Goal: Book appointment/travel/reservation

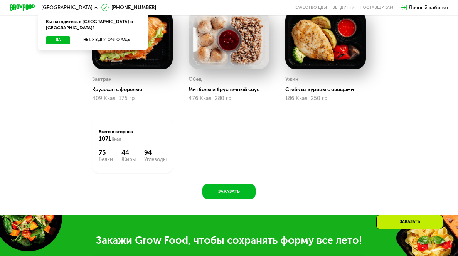
scroll to position [360, 0]
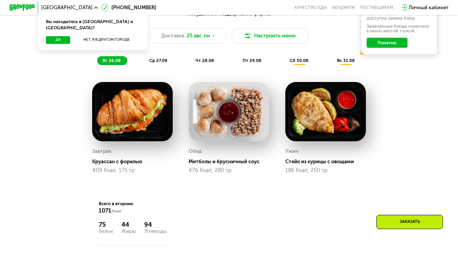
click at [160, 63] on span "ср 27.08" at bounding box center [158, 60] width 18 height 5
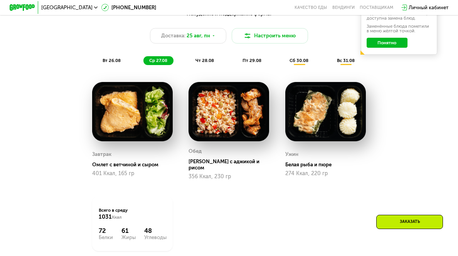
click at [206, 63] on span "чт 28.08" at bounding box center [204, 60] width 19 height 5
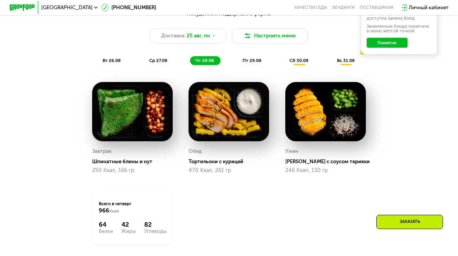
click at [249, 62] on span "пт 29.08" at bounding box center [251, 60] width 19 height 5
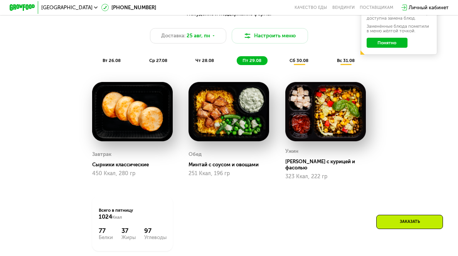
click at [331, 61] on div "сб 30.08" at bounding box center [346, 60] width 30 height 9
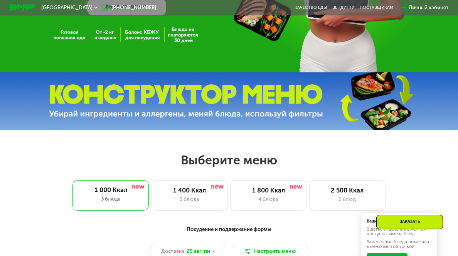
scroll to position [216, 0]
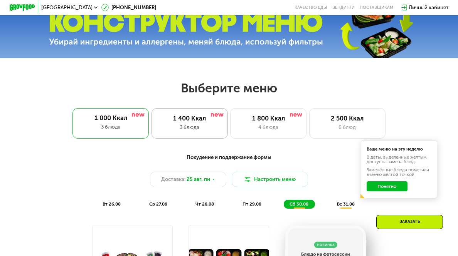
click at [200, 129] on div "3 блюда" at bounding box center [189, 128] width 63 height 8
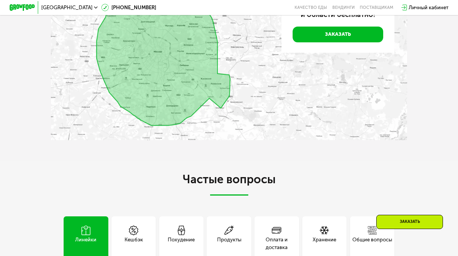
scroll to position [1511, 0]
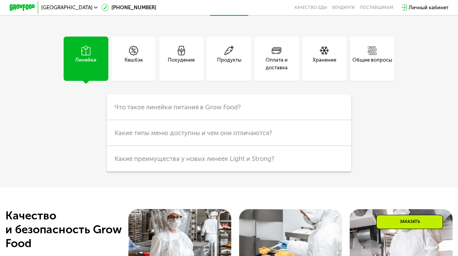
click at [227, 72] on div "Продукты" at bounding box center [229, 63] width 24 height 15
